Goal: Transaction & Acquisition: Book appointment/travel/reservation

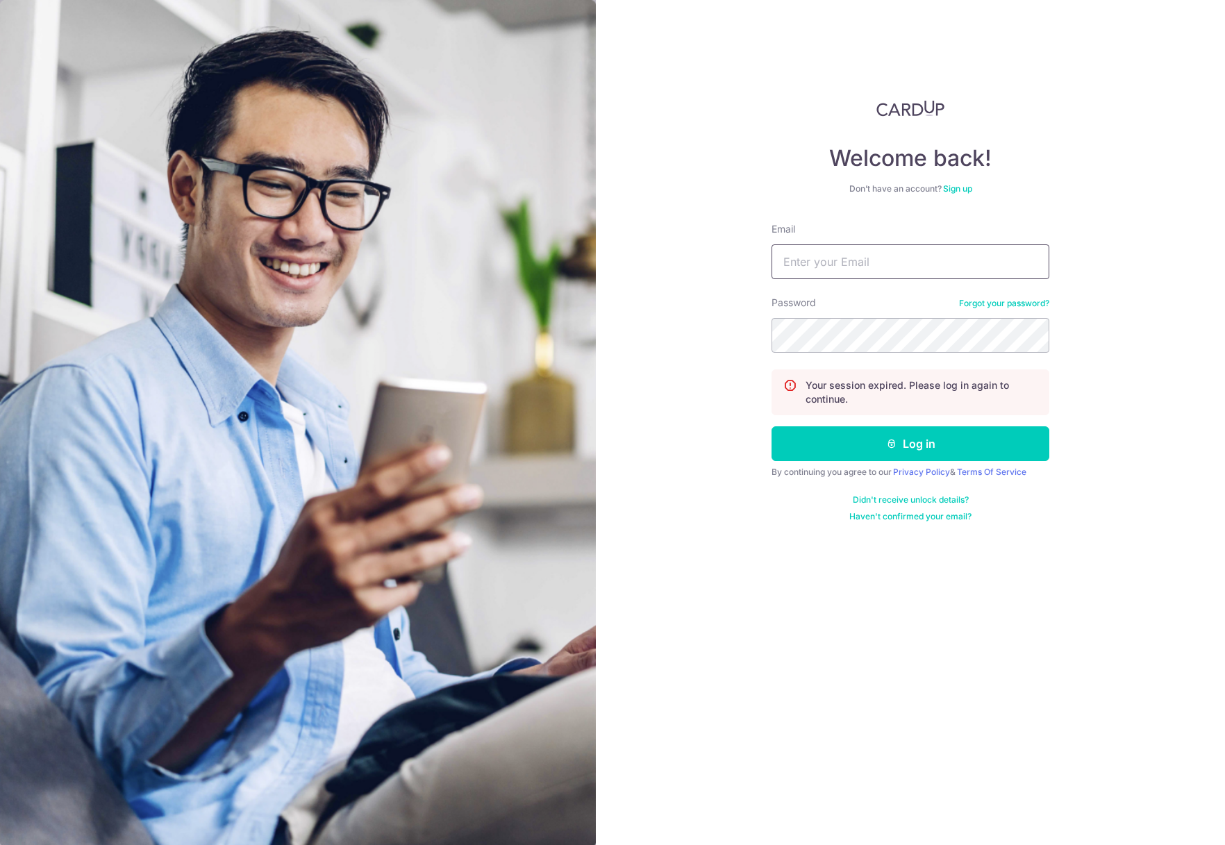
click at [883, 268] on input "Email" at bounding box center [911, 262] width 278 height 35
type input "[PERSON_NAME][EMAIL_ADDRESS][DOMAIN_NAME]"
click at [863, 438] on button "Log in" at bounding box center [911, 444] width 278 height 35
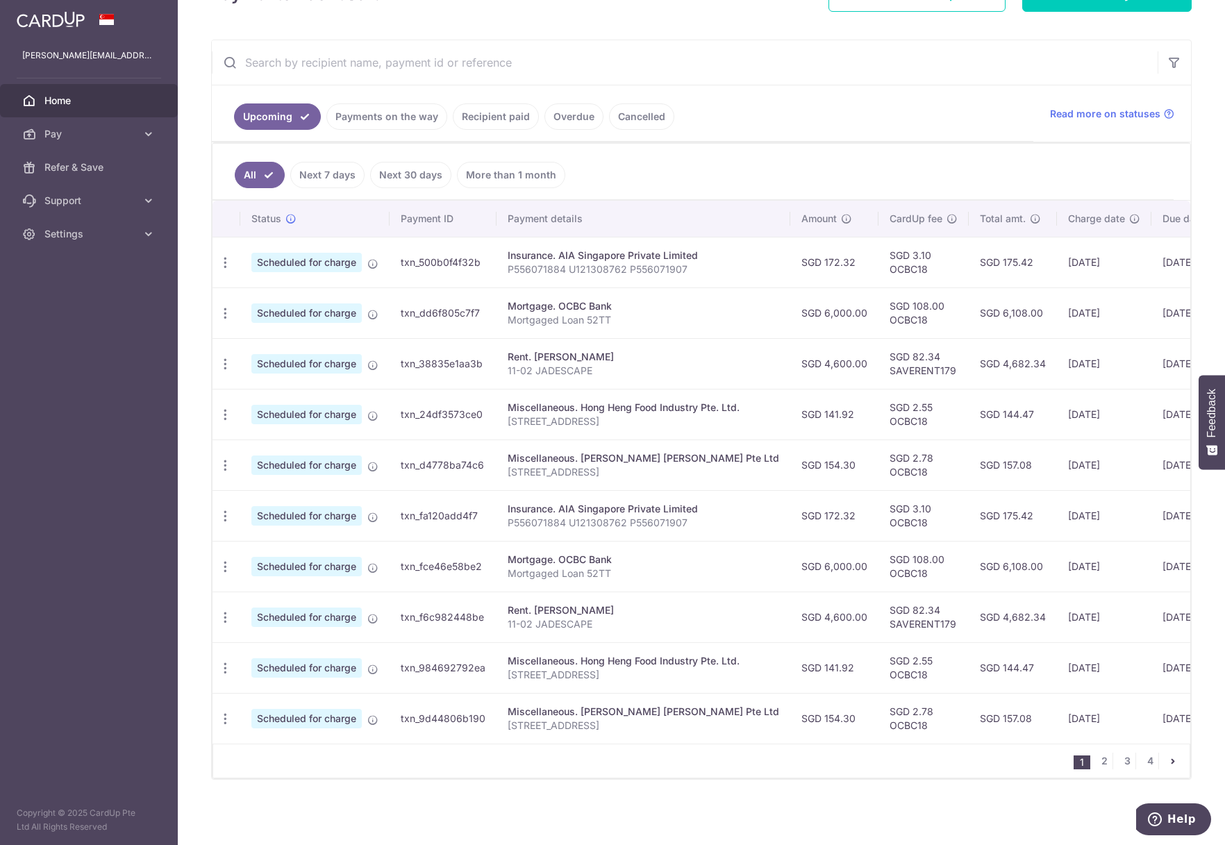
scroll to position [166, 0]
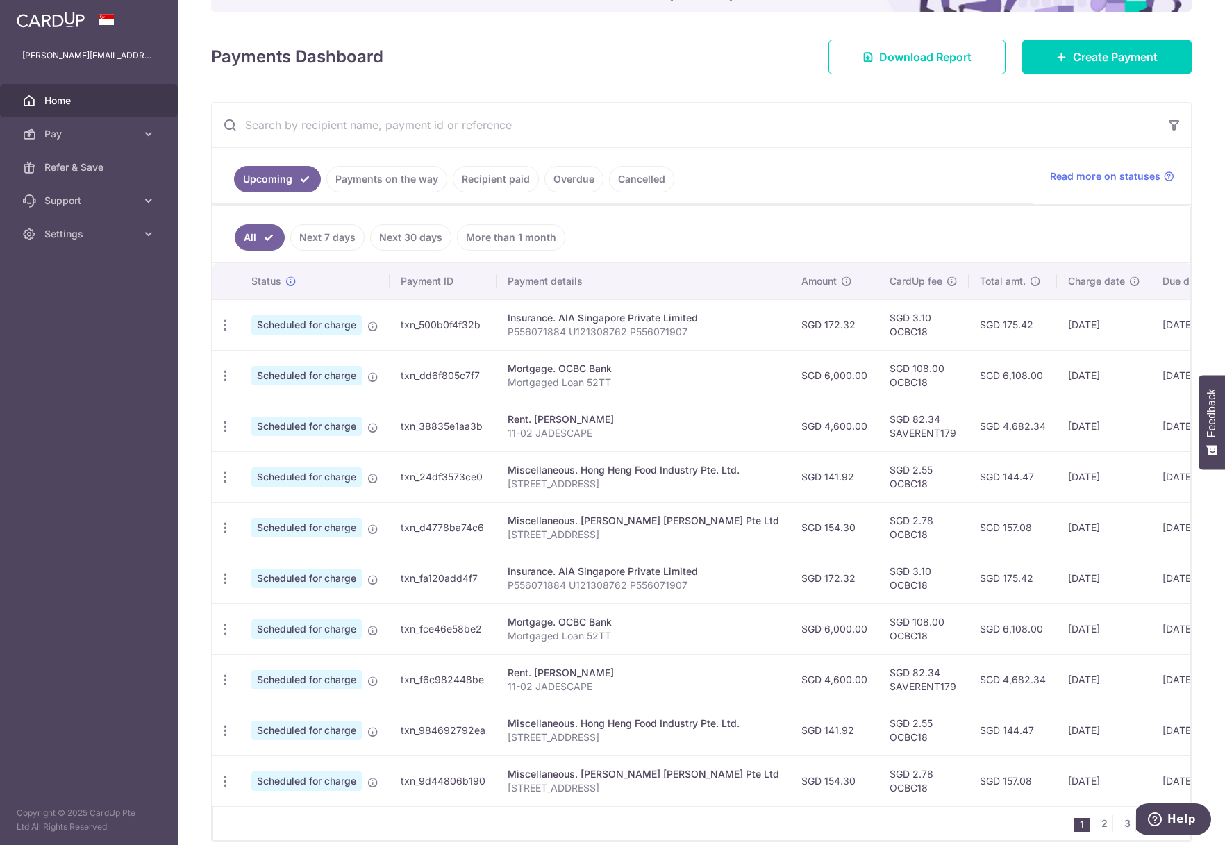
click at [372, 176] on link "Payments on the way" at bounding box center [387, 179] width 121 height 26
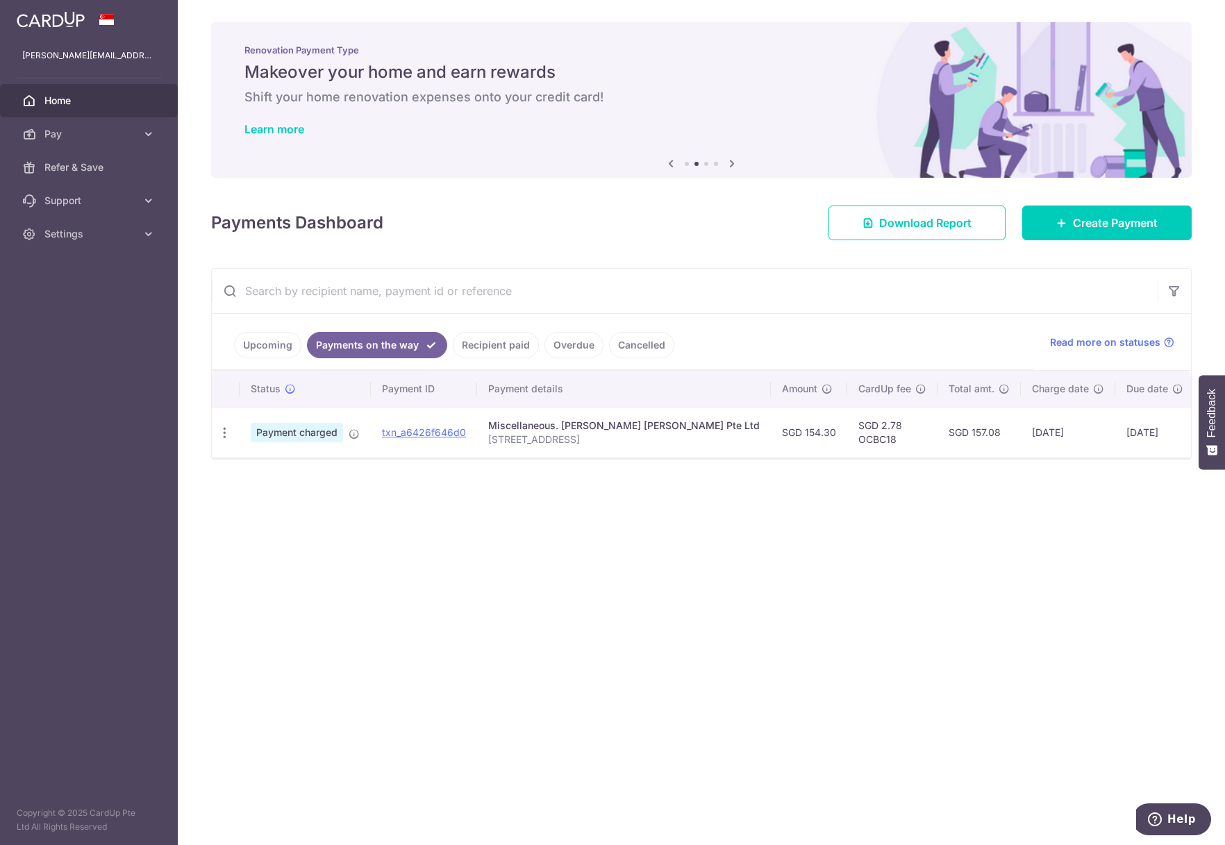
click at [276, 345] on link "Upcoming" at bounding box center [267, 345] width 67 height 26
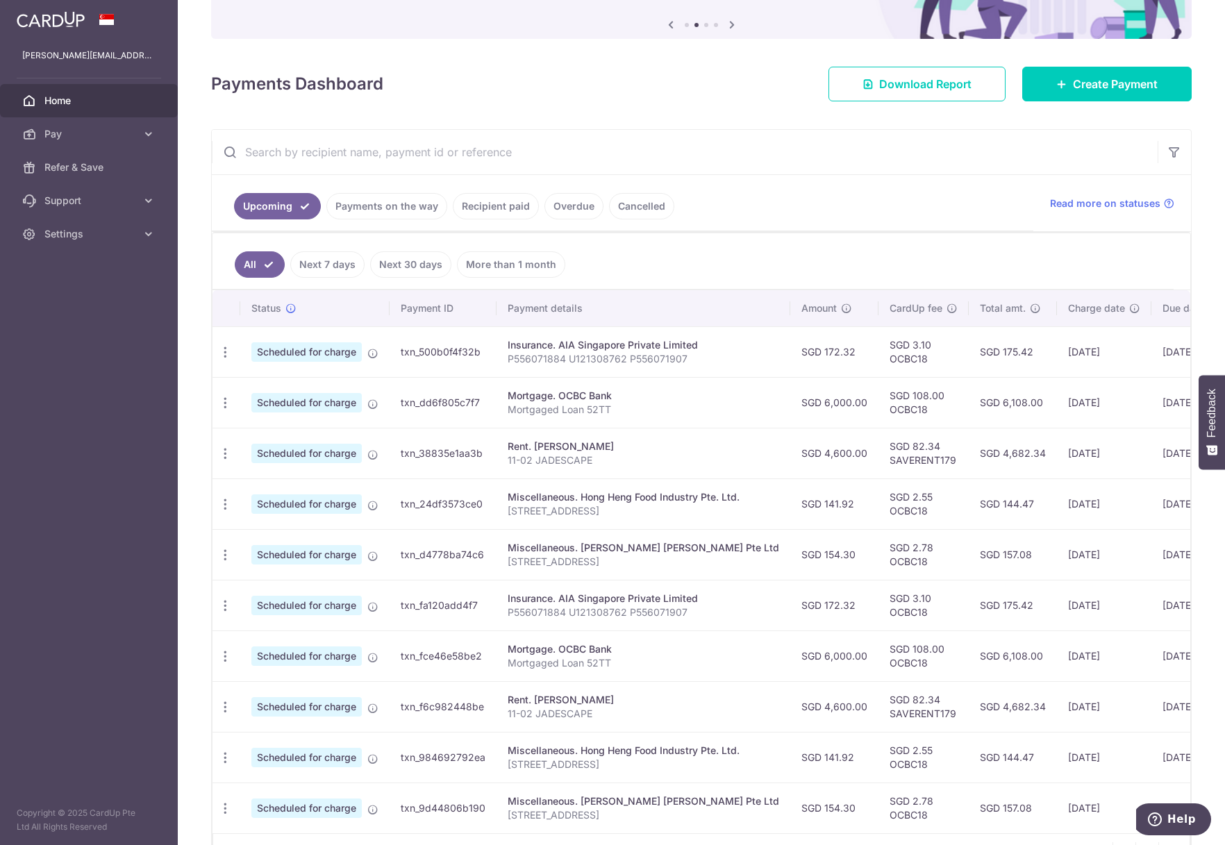
scroll to position [208, 0]
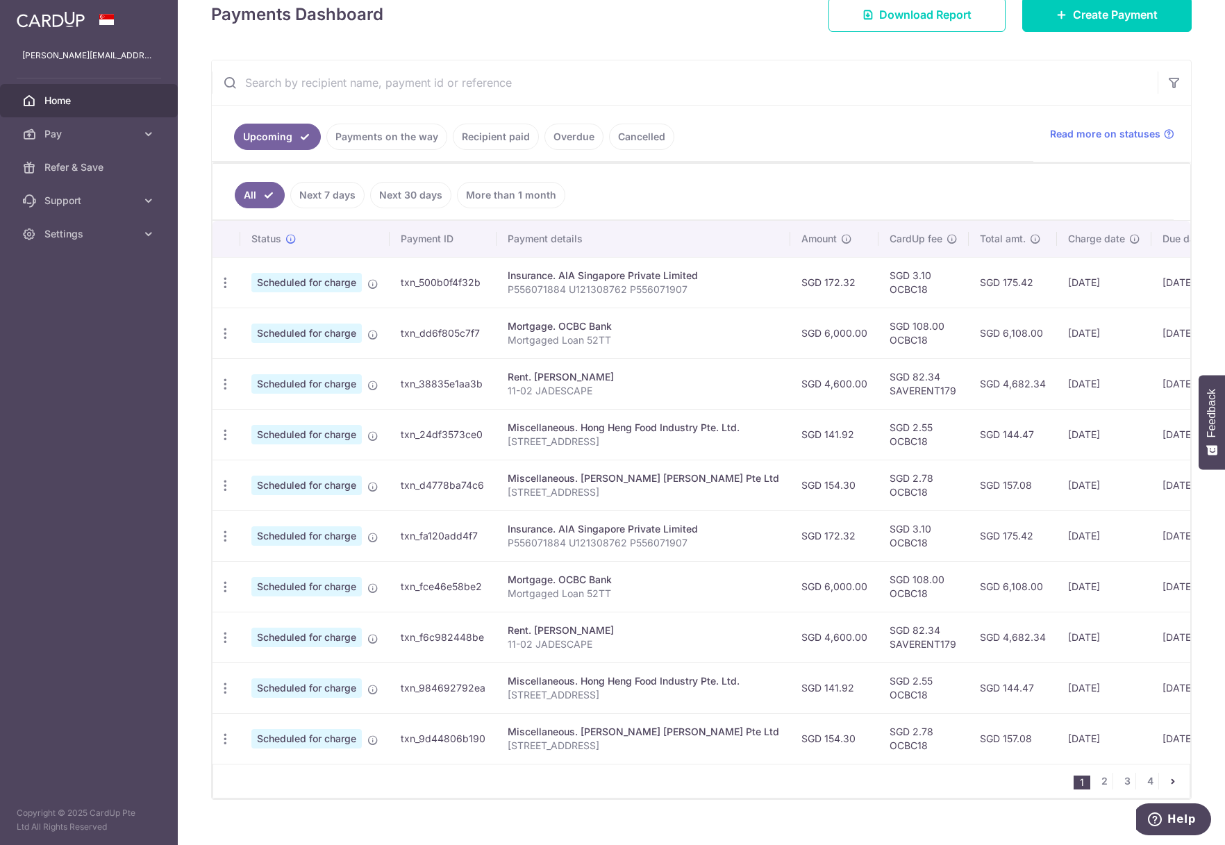
click at [644, 809] on div "× Pause Schedule Pause all future payments in this series Pause just this one p…" at bounding box center [702, 422] width 1048 height 845
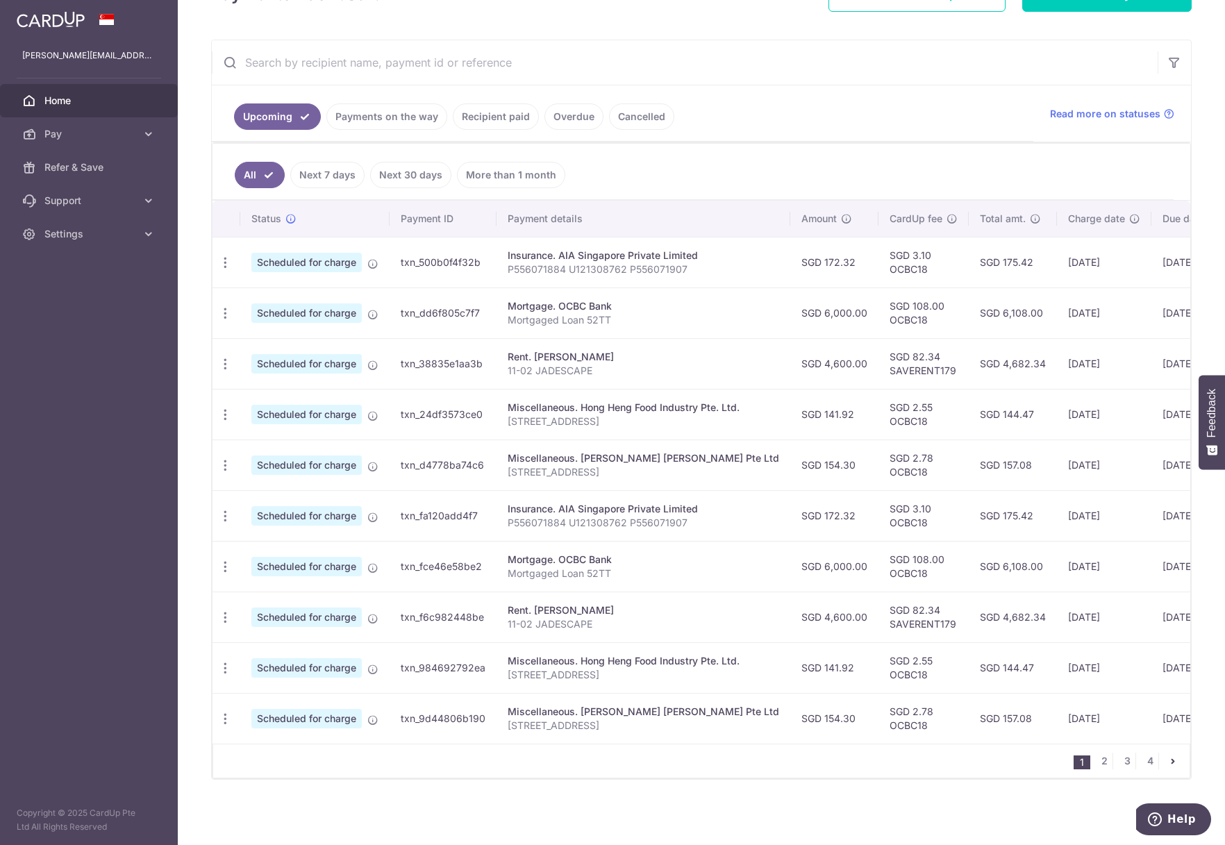
click at [502, 105] on link "Recipient paid" at bounding box center [496, 117] width 86 height 26
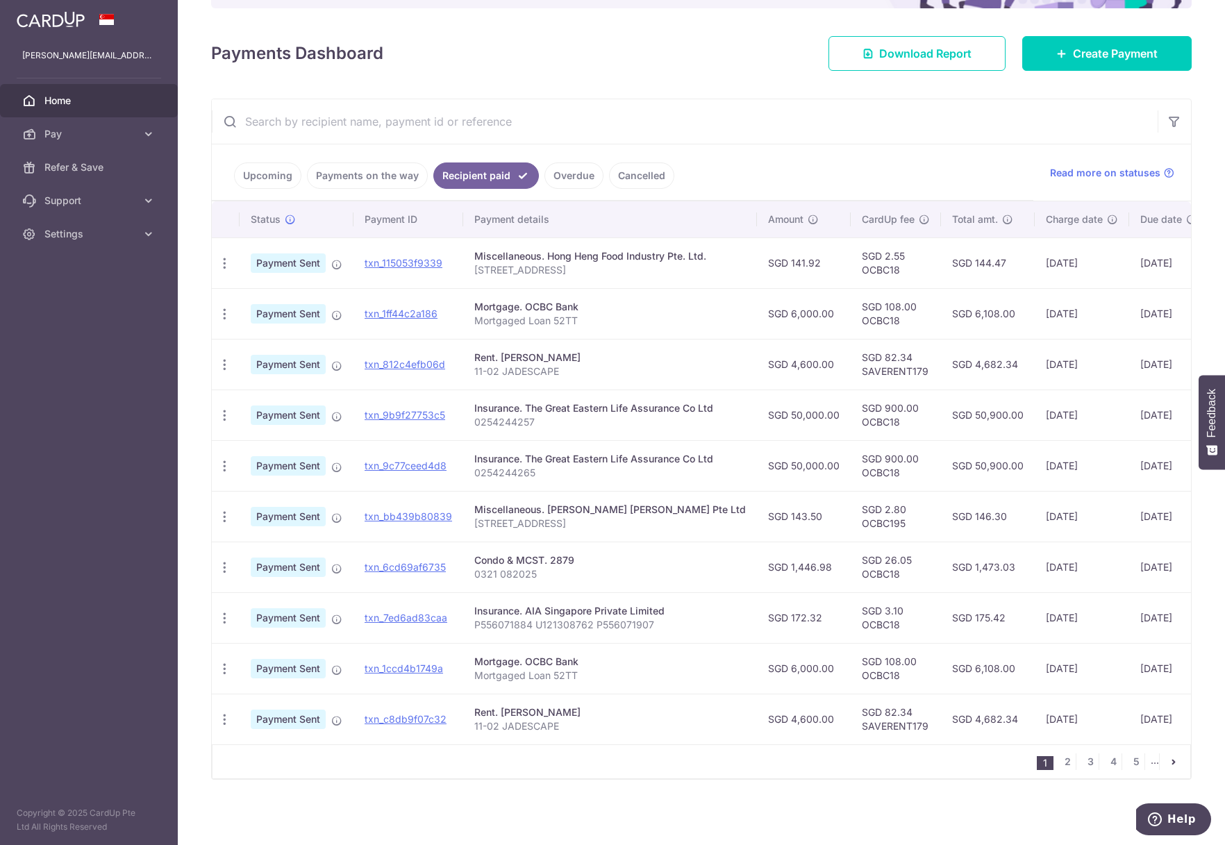
scroll to position [176, 0]
click at [255, 163] on link "Upcoming" at bounding box center [267, 176] width 67 height 26
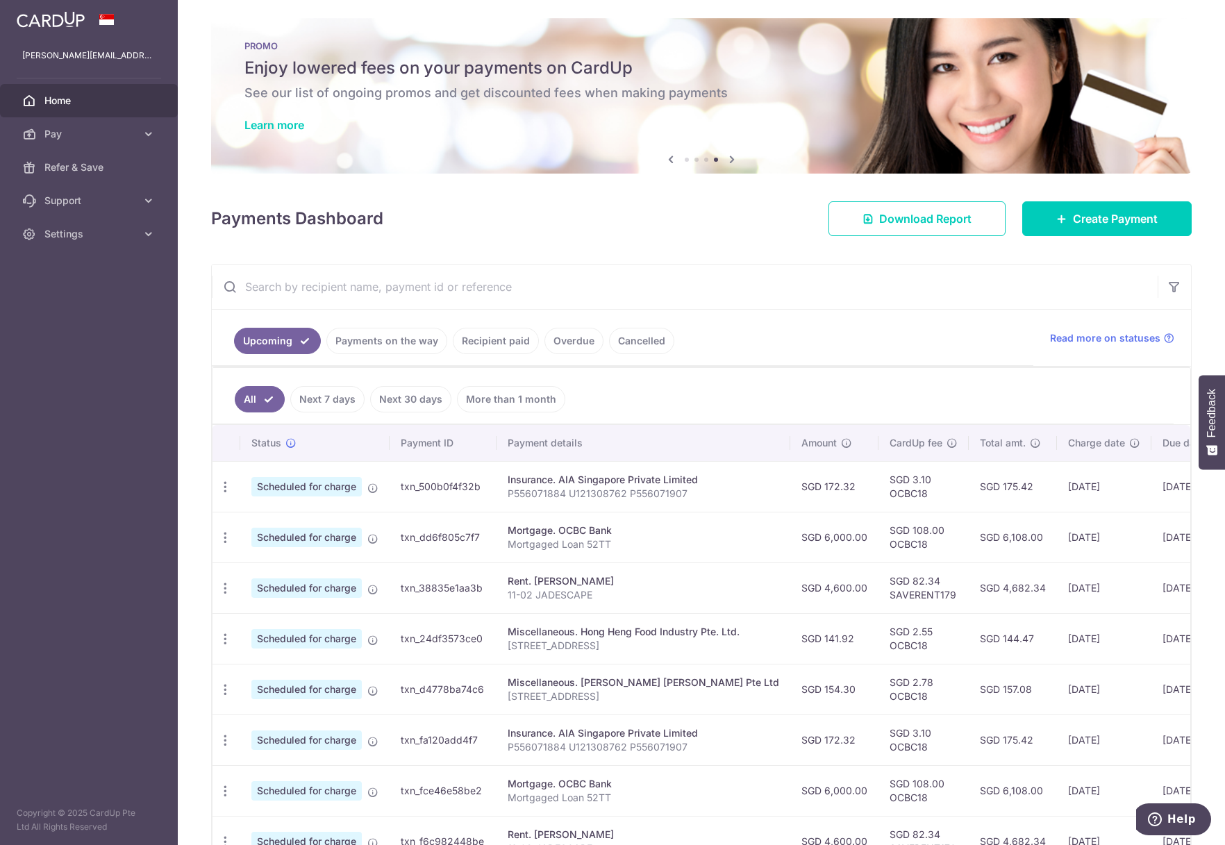
scroll to position [0, 0]
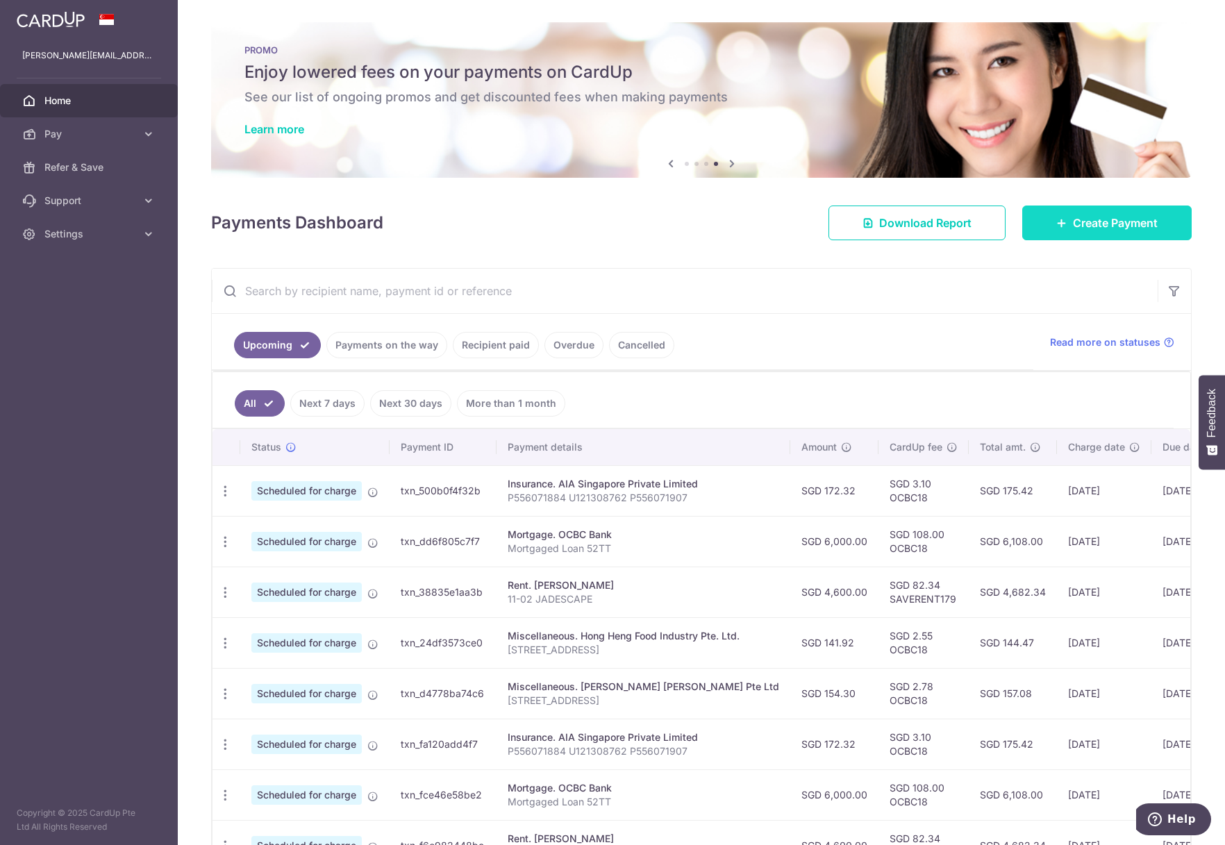
click at [1078, 217] on span "Create Payment" at bounding box center [1115, 223] width 85 height 17
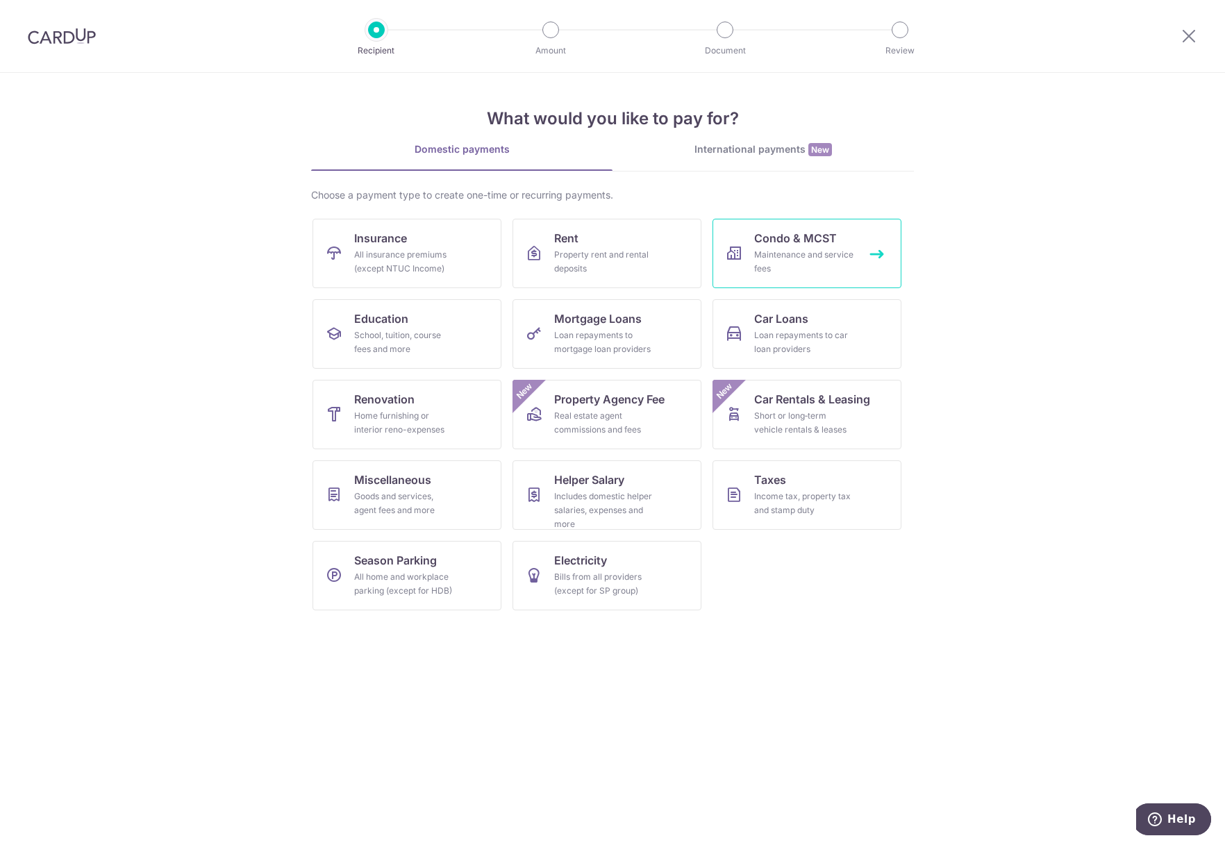
click at [816, 231] on span "Condo & MCST" at bounding box center [795, 238] width 83 height 17
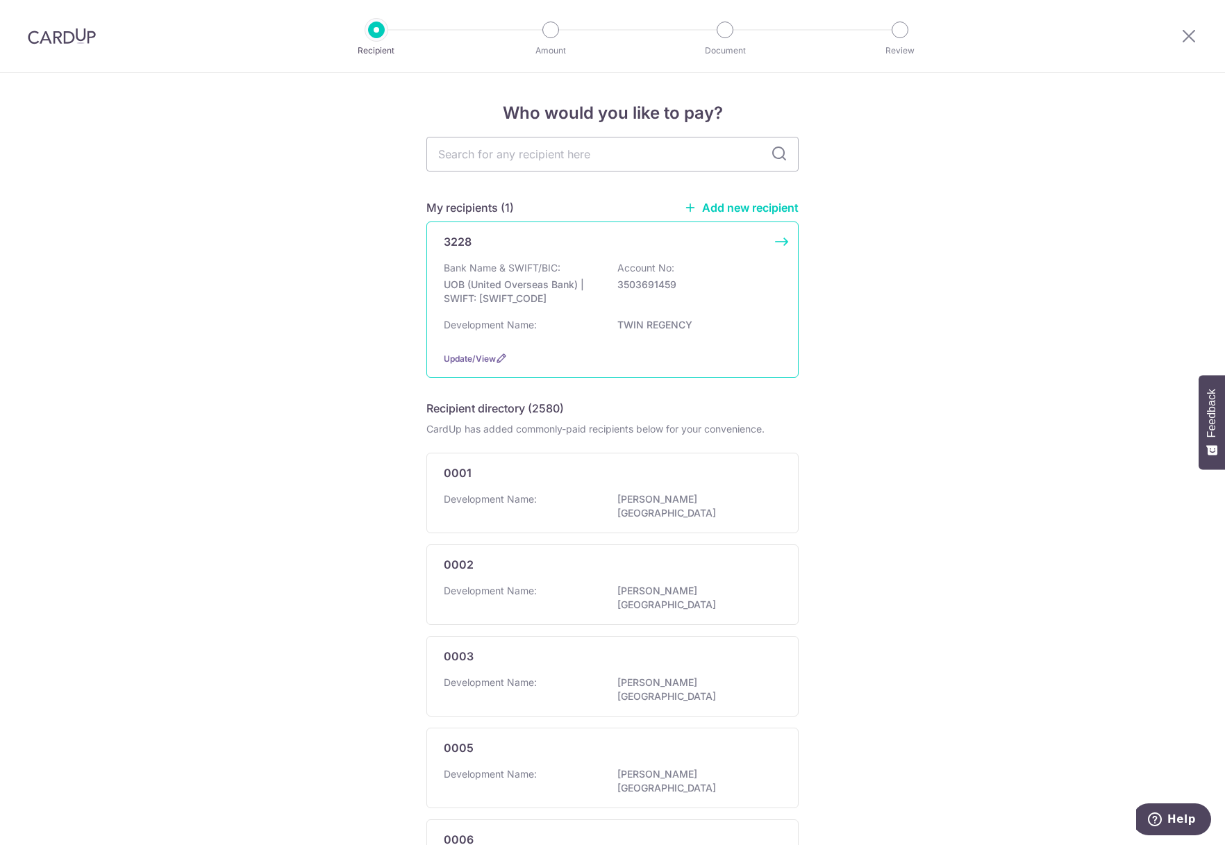
click at [559, 322] on div "Development Name: TWIN REGENCY" at bounding box center [613, 329] width 338 height 22
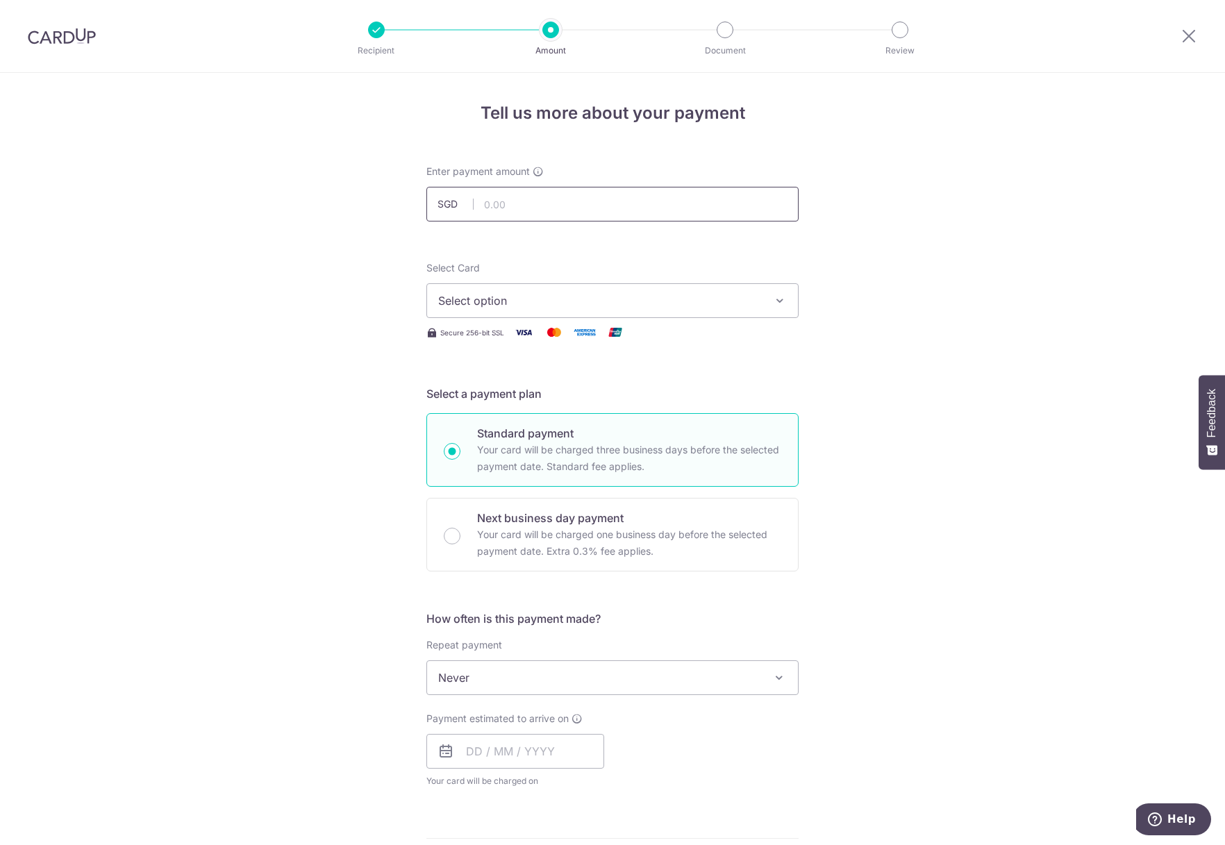
click at [504, 200] on input "text" at bounding box center [613, 204] width 372 height 35
type input "1,569.60"
click at [695, 239] on form "Enter payment amount SGD 1,569.60 1569.60 Select Card Select option Add credit …" at bounding box center [613, 715] width 372 height 1100
click at [568, 306] on span "Select option" at bounding box center [600, 300] width 324 height 17
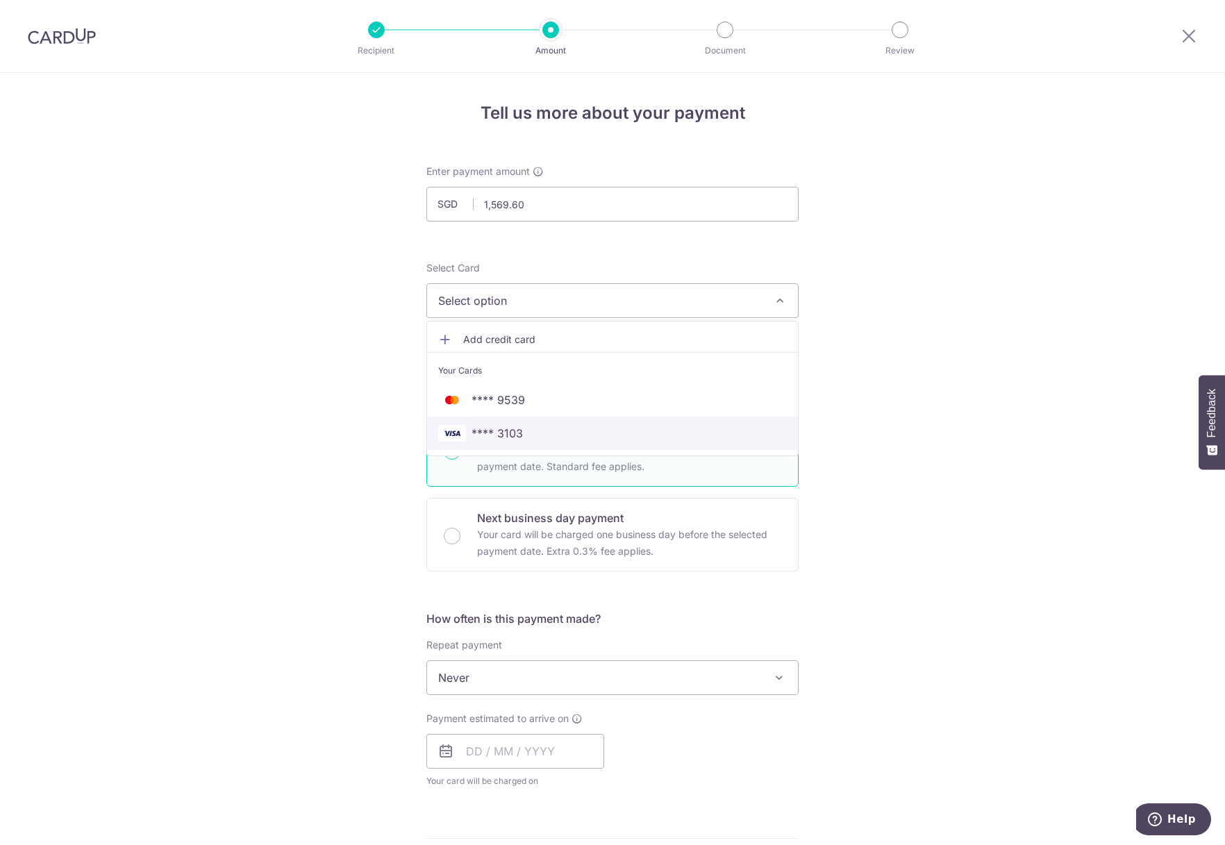
click at [534, 441] on span "**** 3103" at bounding box center [612, 433] width 349 height 17
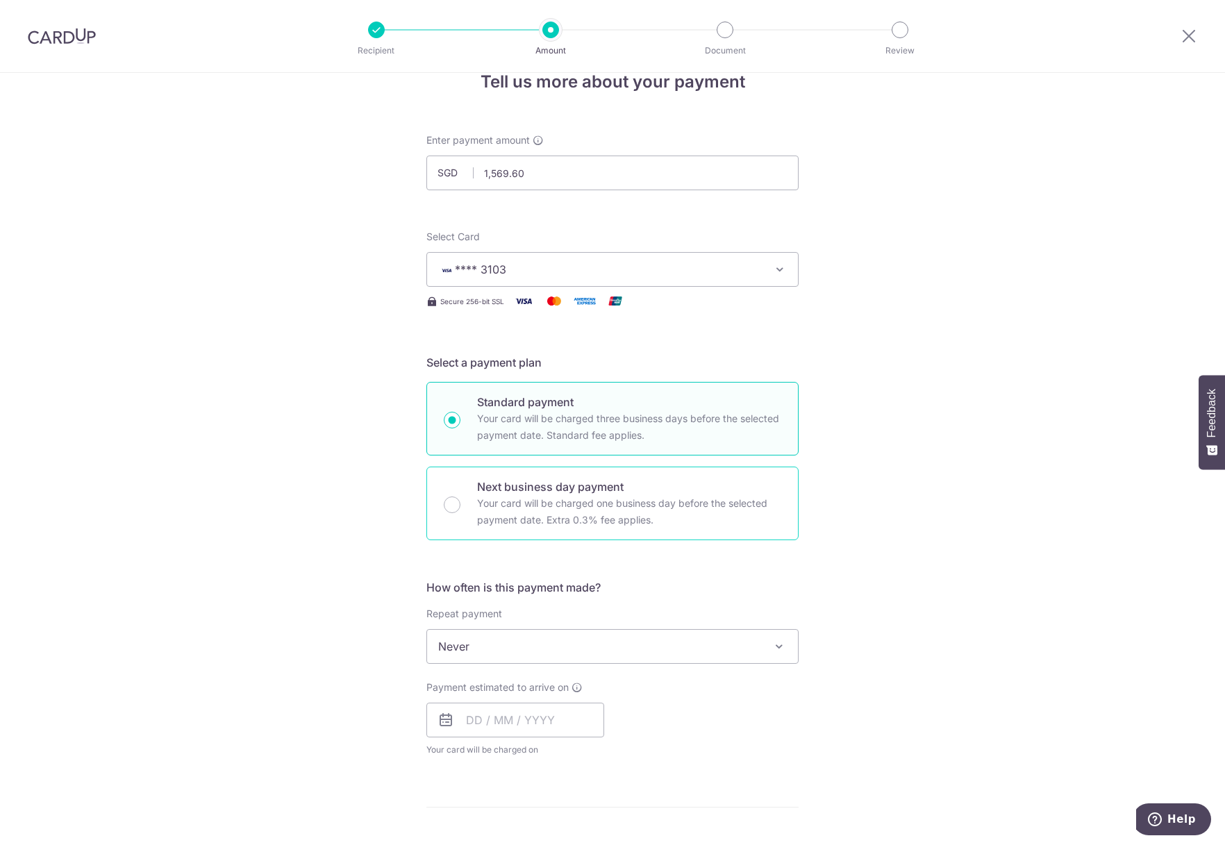
scroll to position [139, 0]
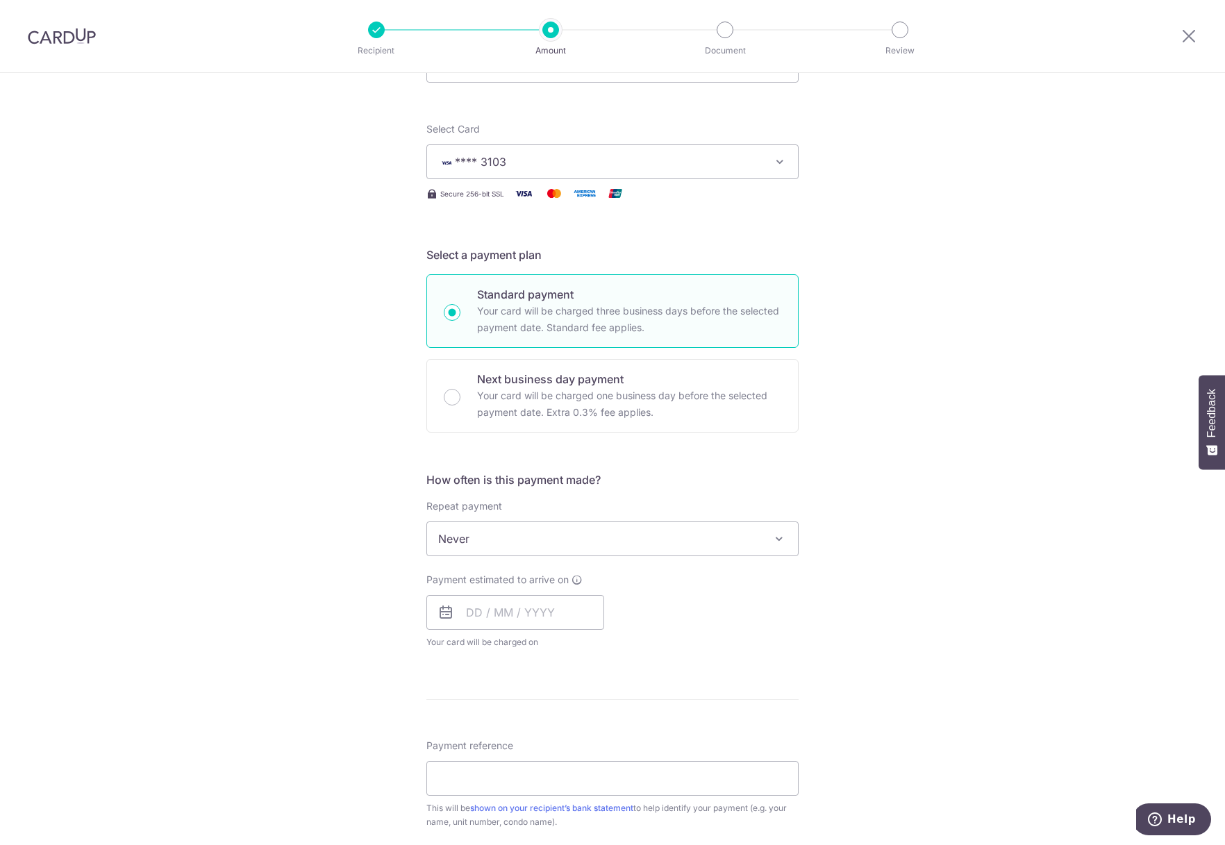
click at [483, 536] on span "Never" at bounding box center [612, 538] width 371 height 33
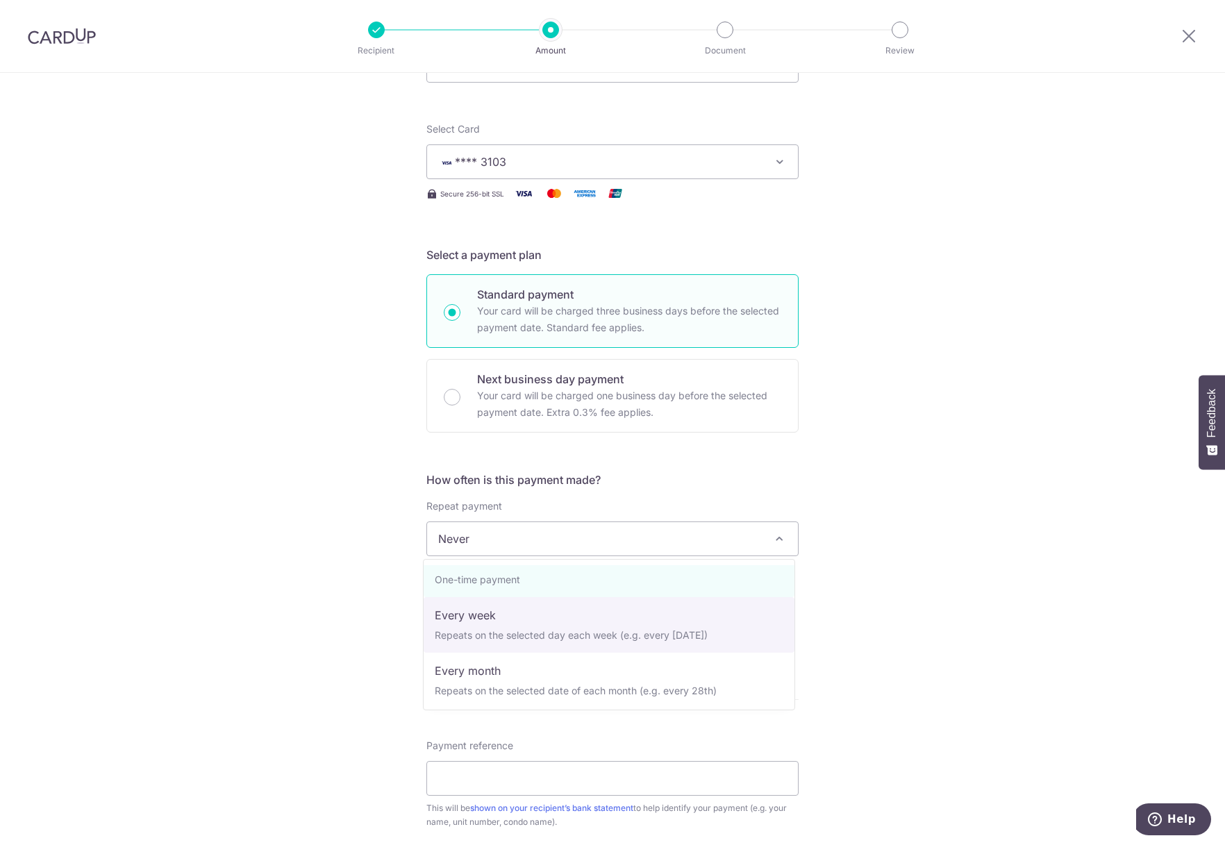
scroll to position [69, 0]
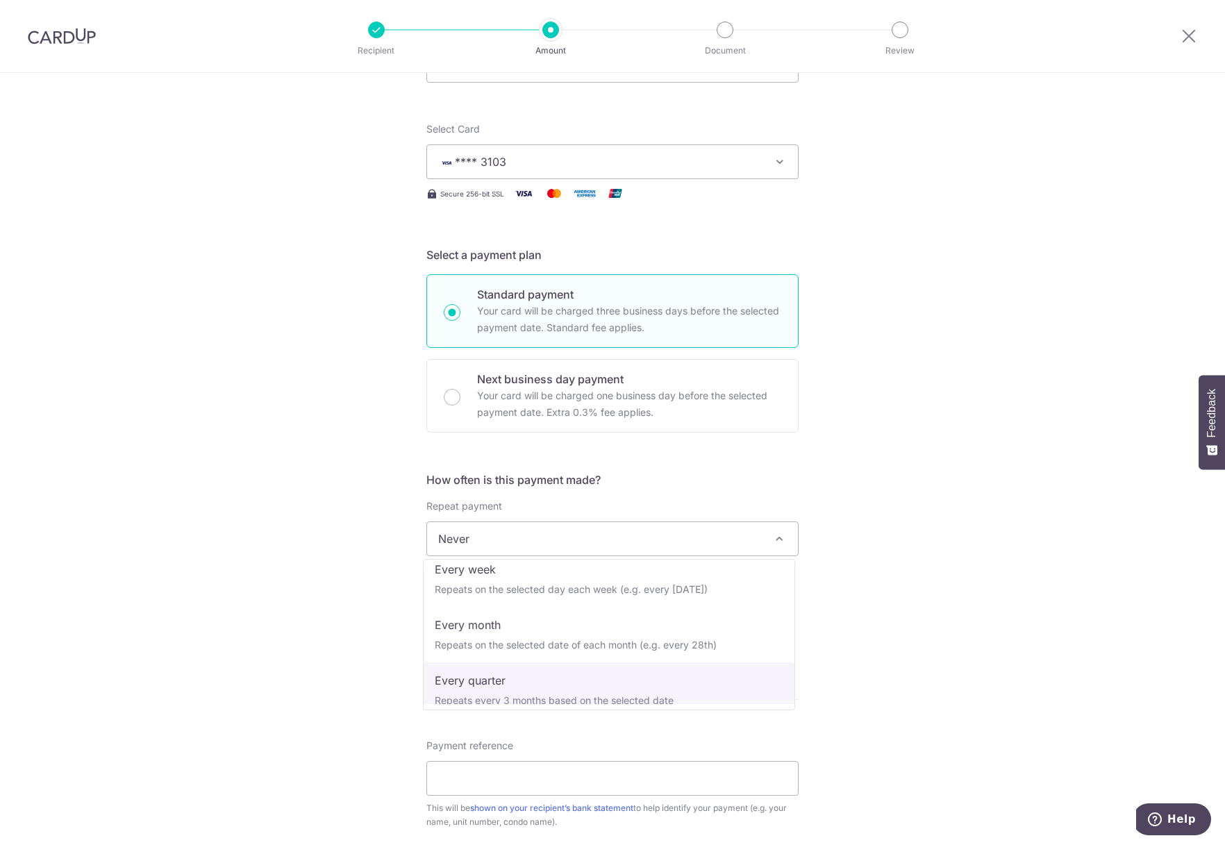
select select "4"
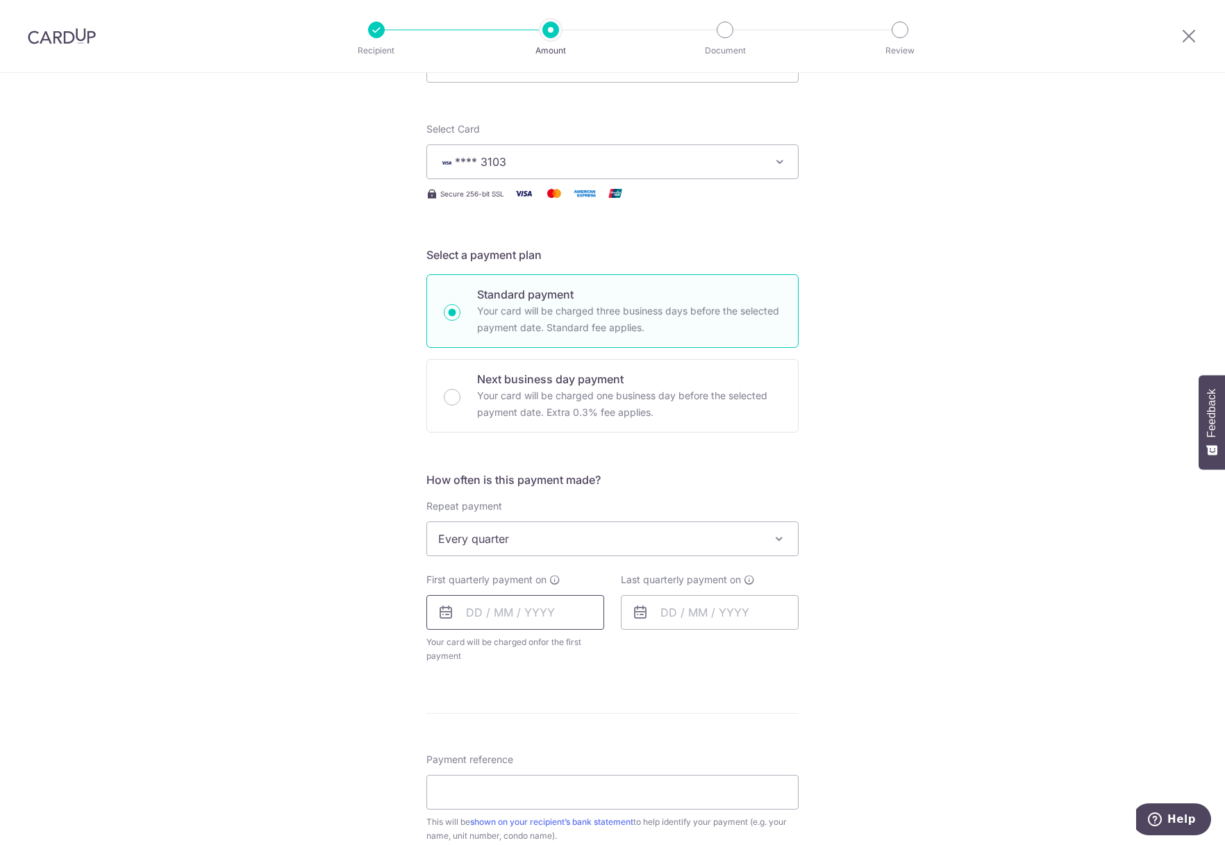
click at [513, 611] on input "text" at bounding box center [516, 612] width 178 height 35
click at [530, 738] on link "10" at bounding box center [538, 739] width 22 height 22
type input "[DATE]"
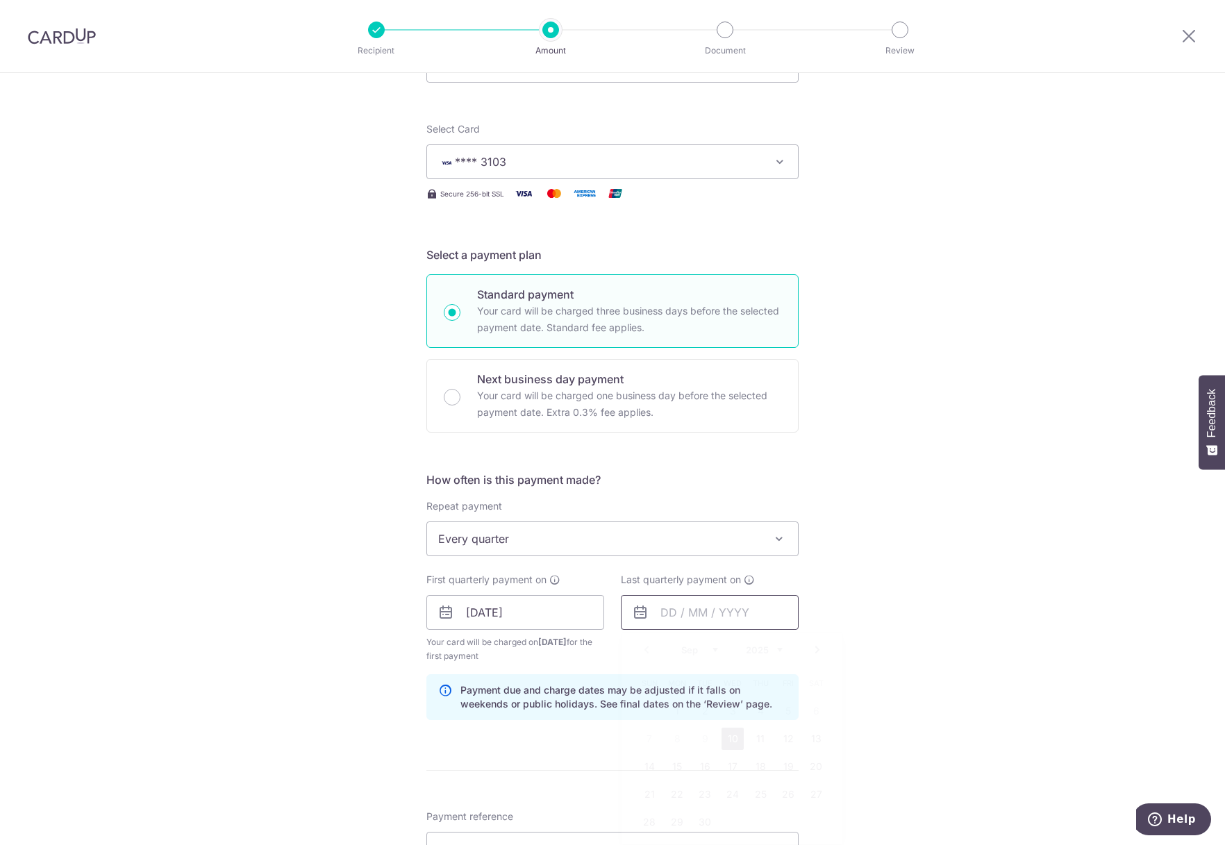
click at [672, 612] on input "text" at bounding box center [710, 612] width 178 height 35
click at [707, 649] on select "Sep Oct Nov Dec" at bounding box center [699, 650] width 37 height 11
click at [891, 715] on div "Tell us more about your payment Enter payment amount SGD 1,569.60 1569.60 Selec…" at bounding box center [612, 598] width 1225 height 1328
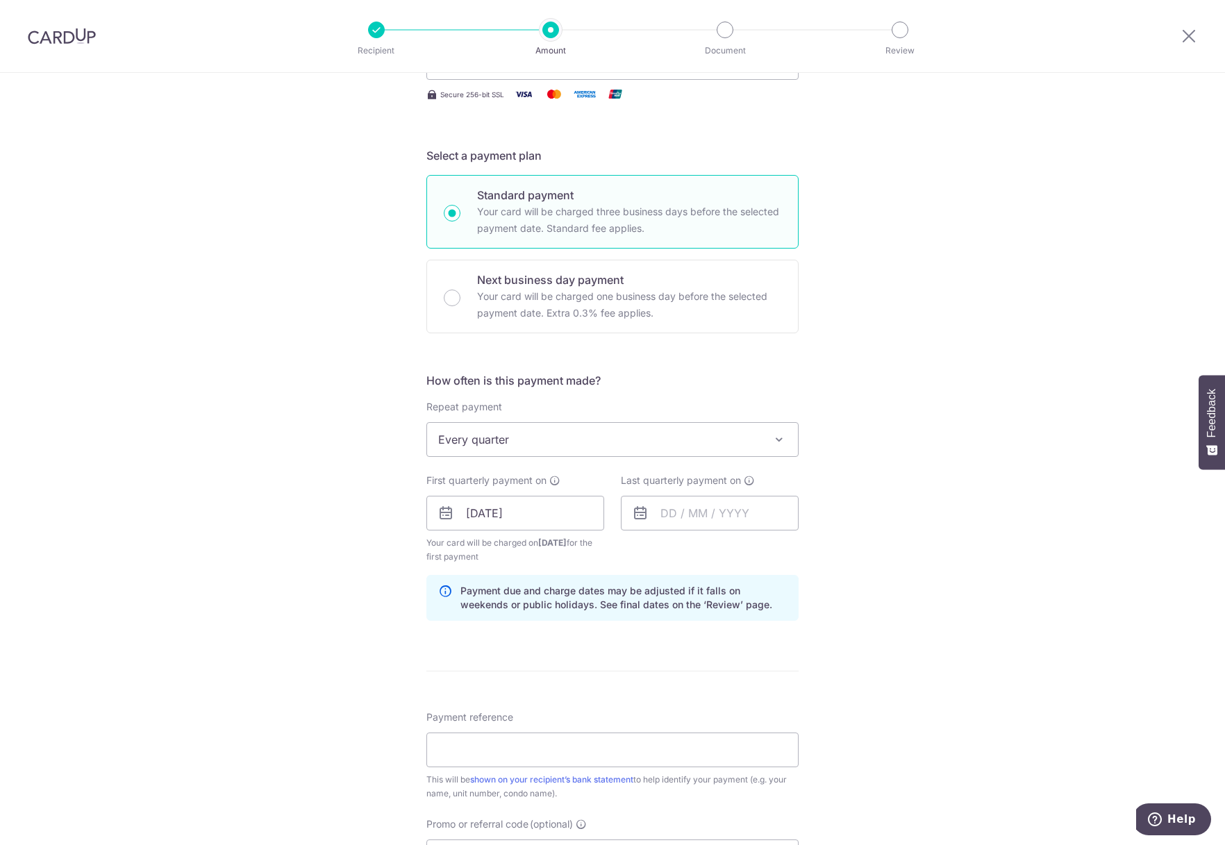
scroll to position [278, 0]
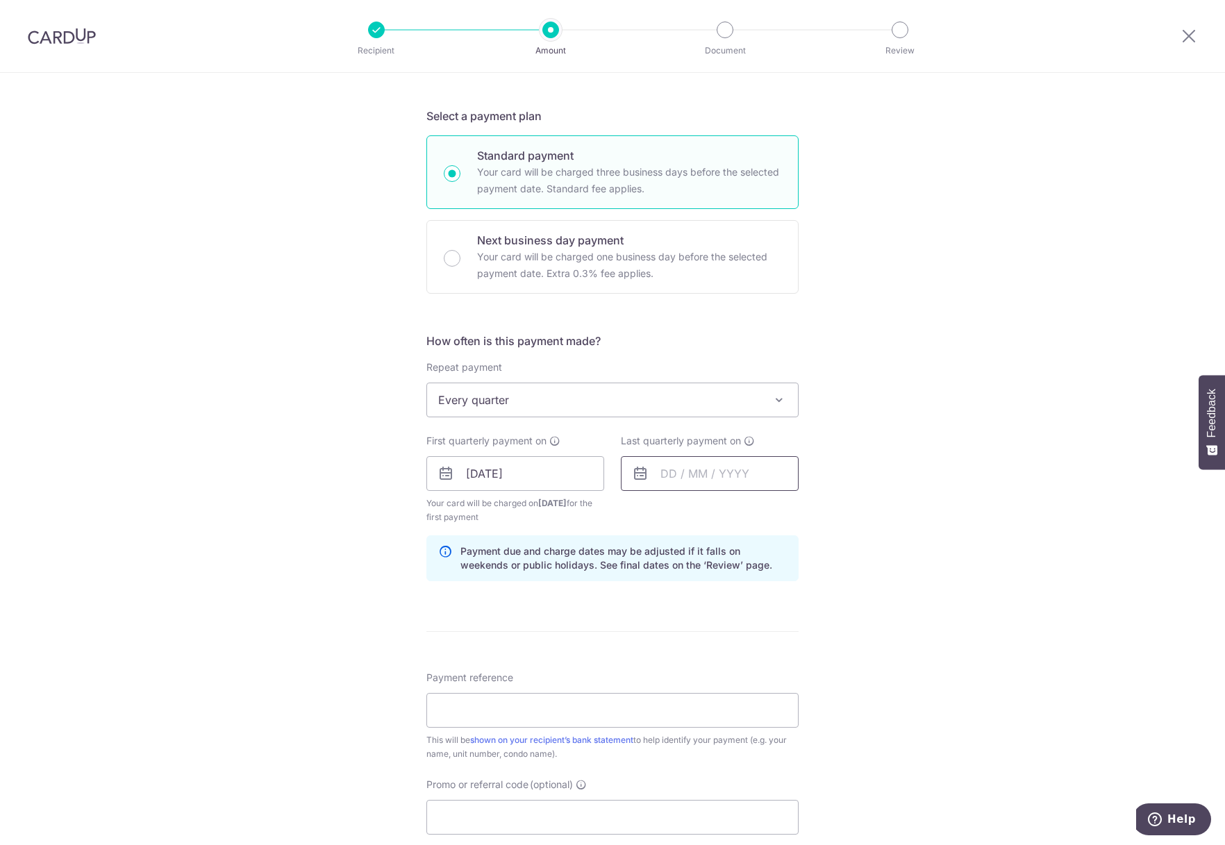
click at [679, 474] on input "text" at bounding box center [710, 473] width 178 height 35
click at [703, 511] on select "Sep Oct Nov Dec" at bounding box center [699, 511] width 37 height 11
click at [732, 596] on link "10" at bounding box center [733, 600] width 22 height 22
type input "10/12/2025"
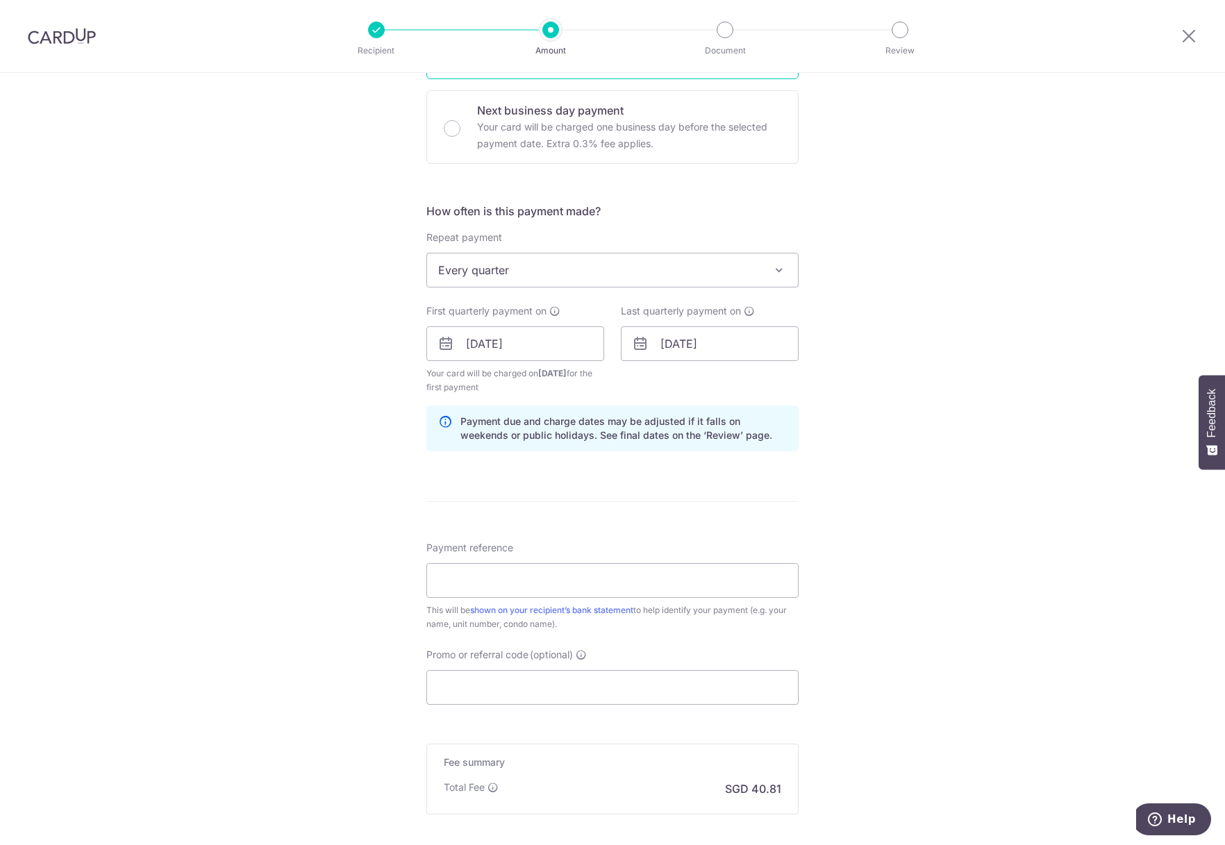
scroll to position [417, 0]
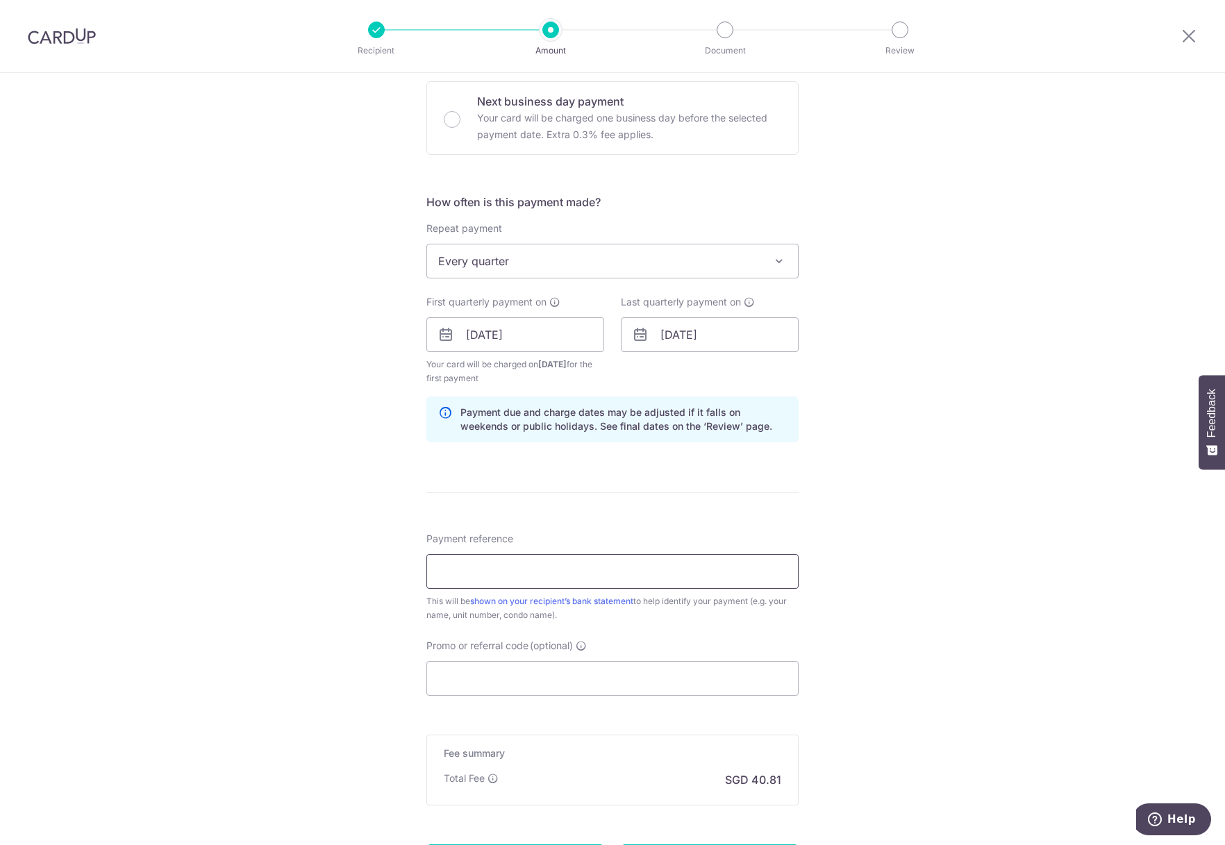
click at [514, 571] on input "Payment reference" at bounding box center [613, 571] width 372 height 35
type input "121918 U1906"
click at [531, 684] on input "Promo or referral code (optional)" at bounding box center [613, 678] width 372 height 35
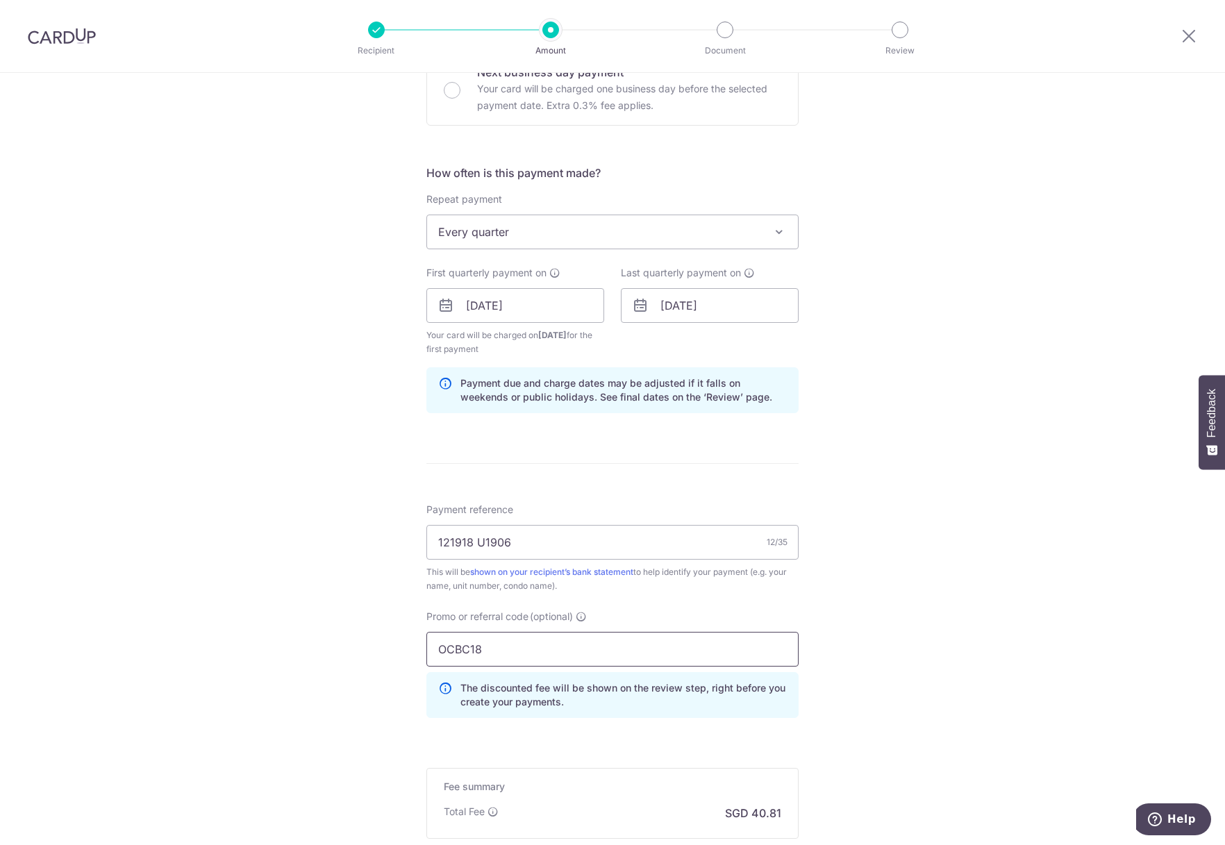
scroll to position [618, 0]
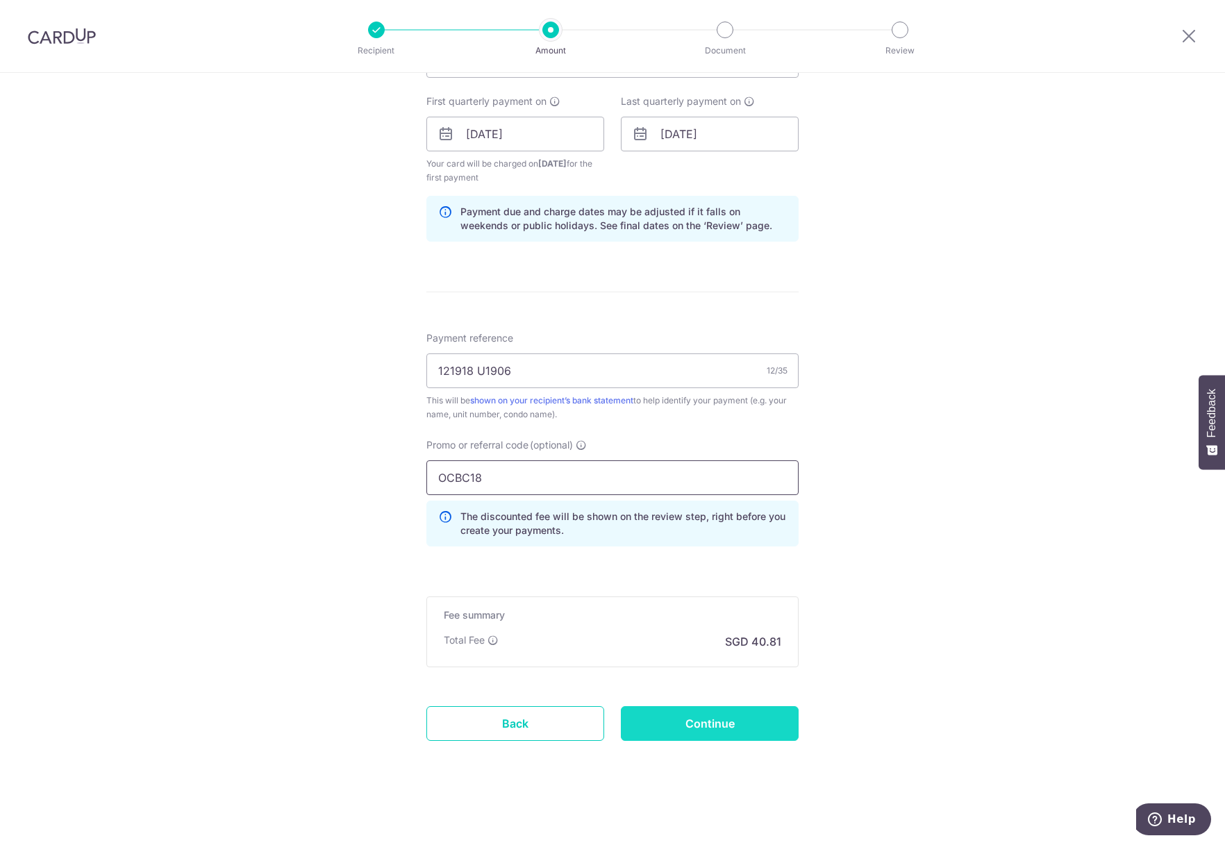
type input "OCBC18"
click at [725, 725] on input "Continue" at bounding box center [710, 724] width 178 height 35
type input "Create Schedule"
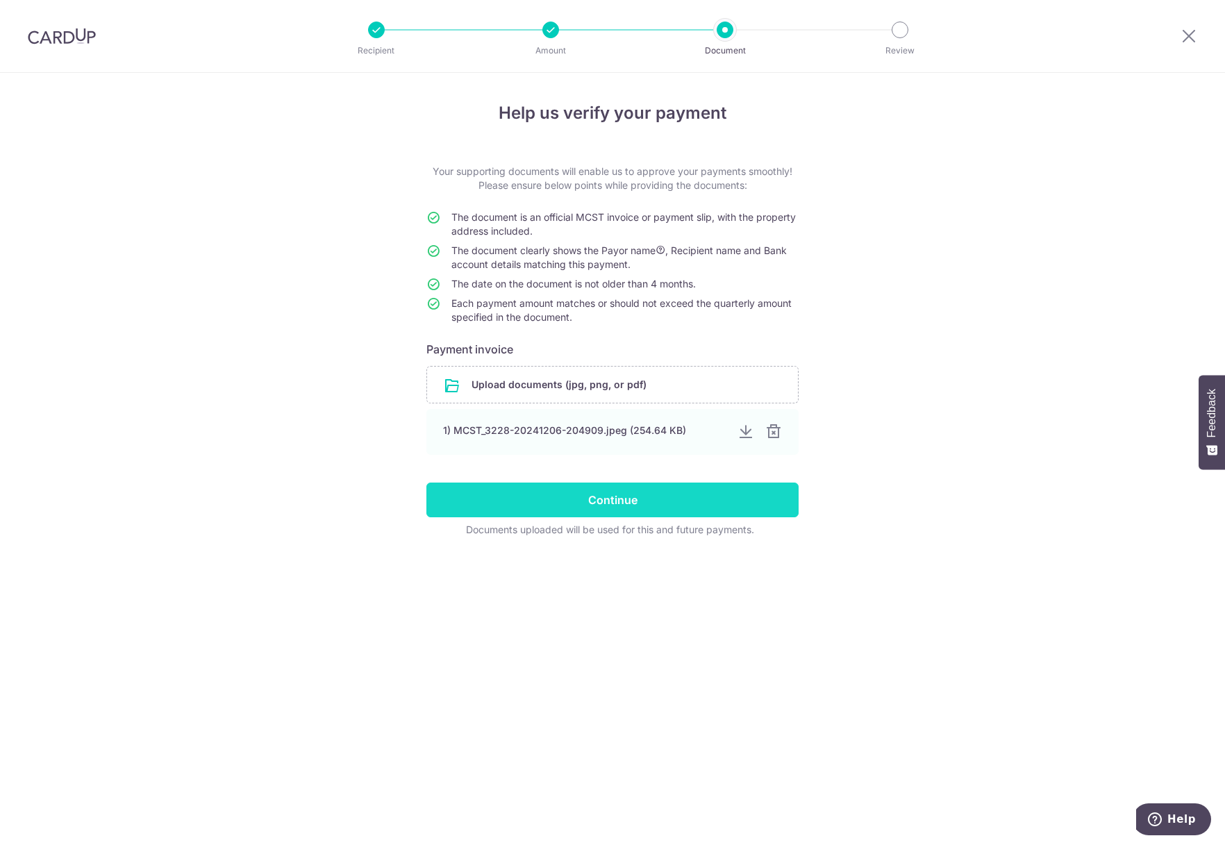
click at [632, 510] on input "Continue" at bounding box center [613, 500] width 372 height 35
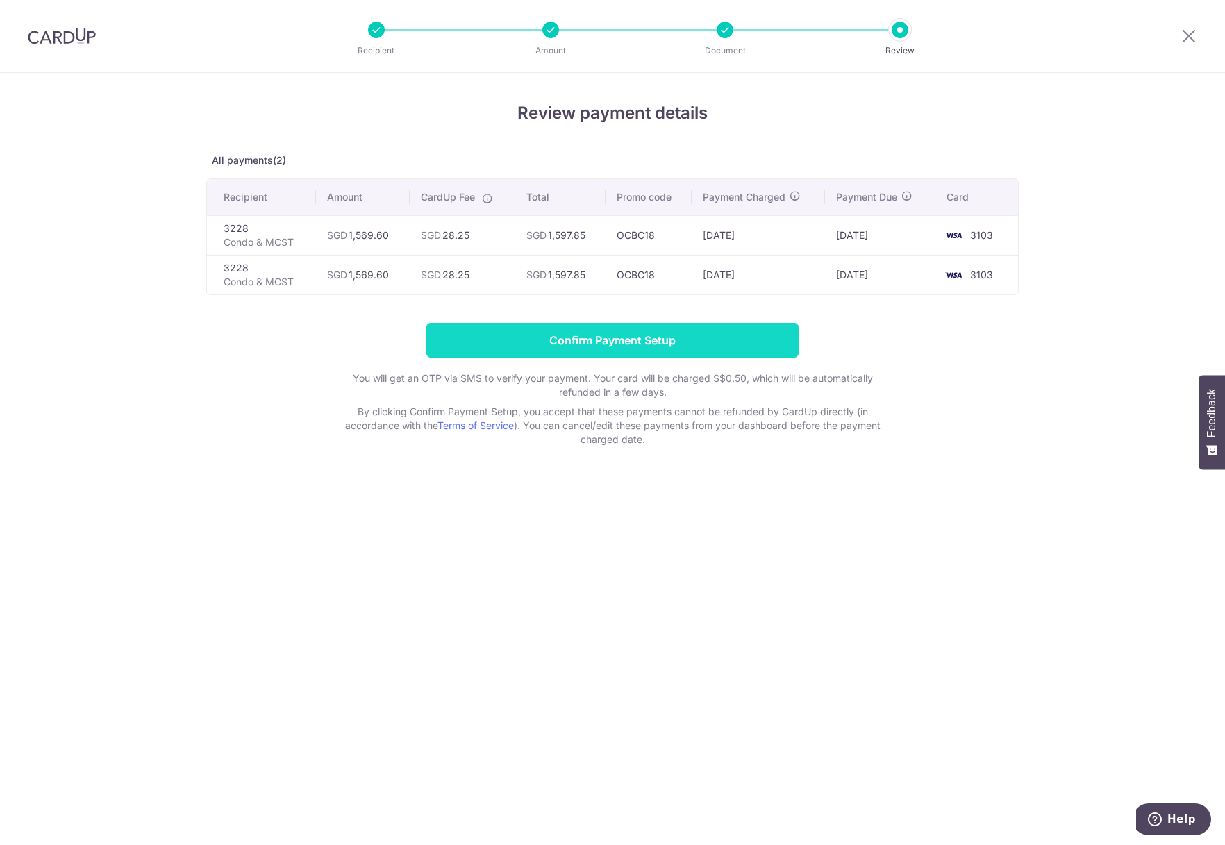
click at [774, 339] on input "Confirm Payment Setup" at bounding box center [613, 340] width 372 height 35
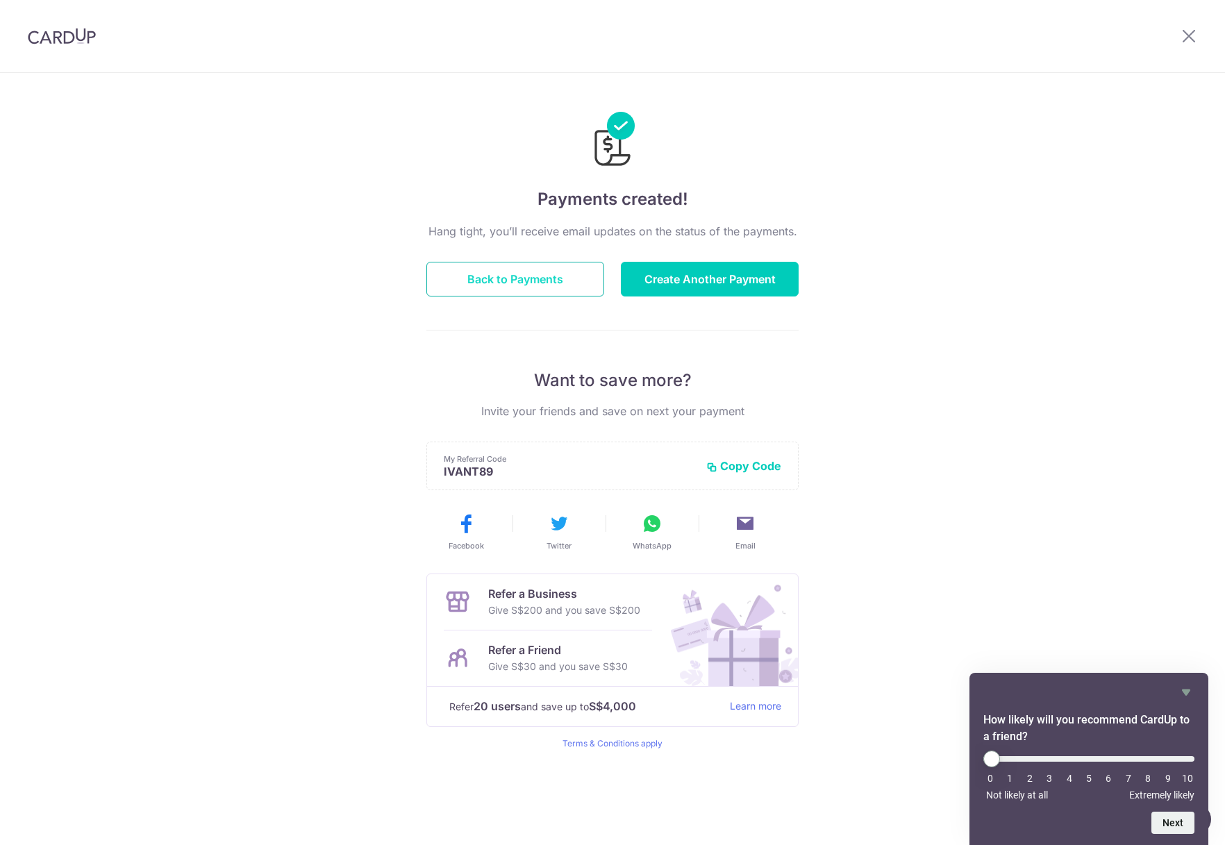
click at [517, 278] on button "Back to Payments" at bounding box center [516, 279] width 178 height 35
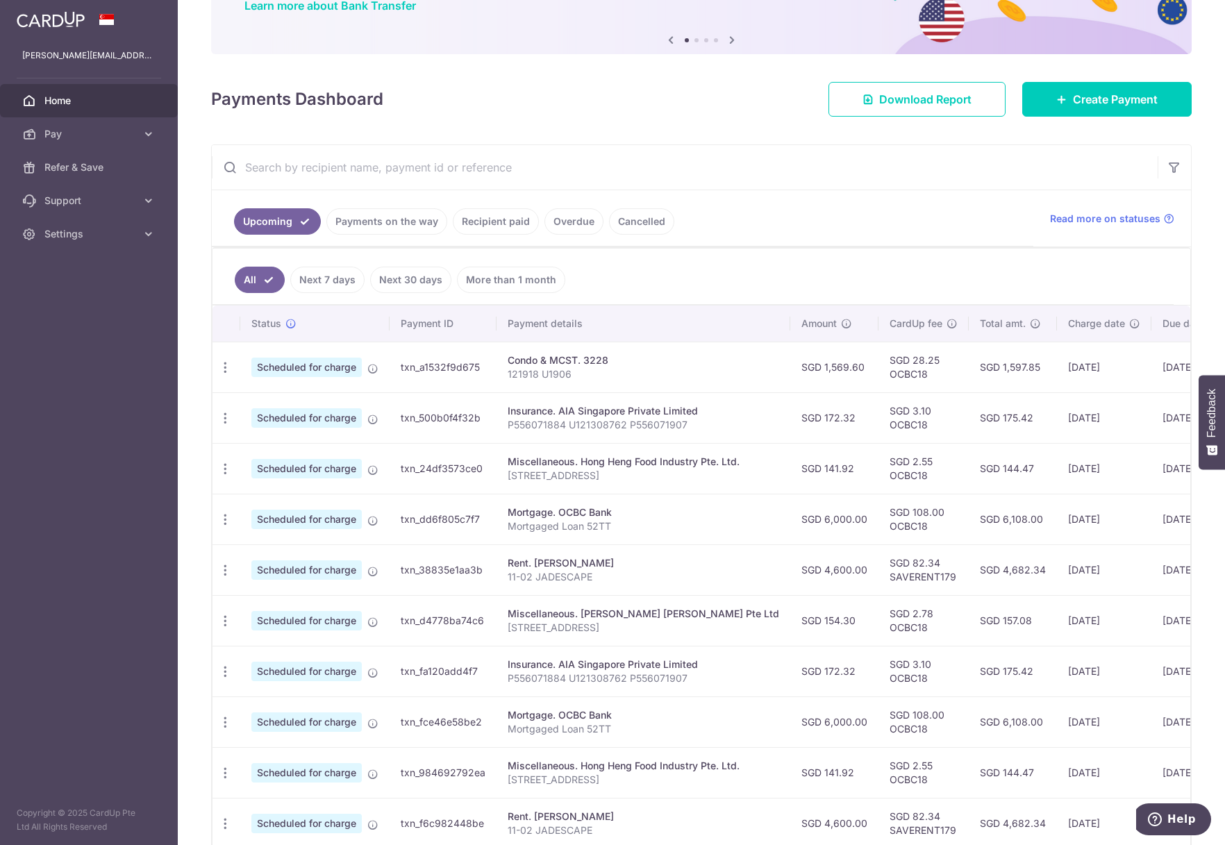
scroll to position [139, 0]
